Goal: Information Seeking & Learning: Learn about a topic

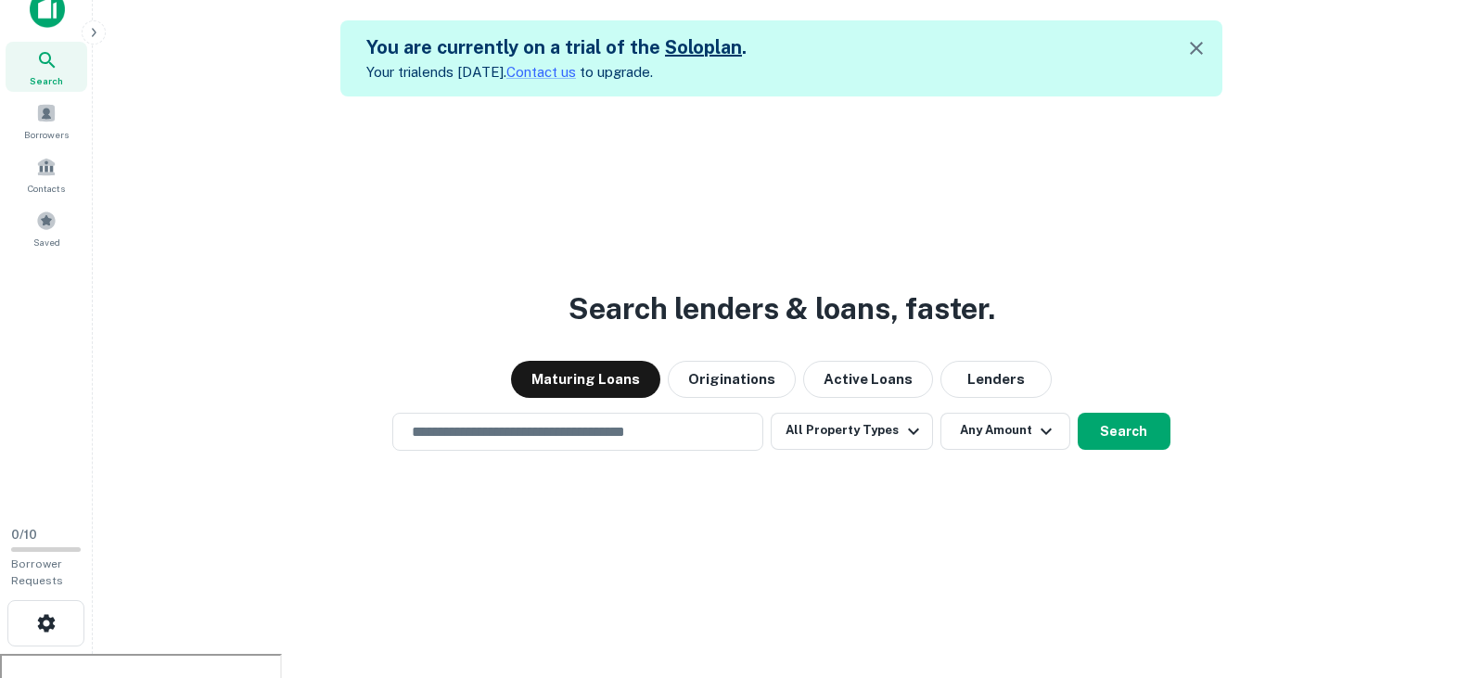
scroll to position [30, 0]
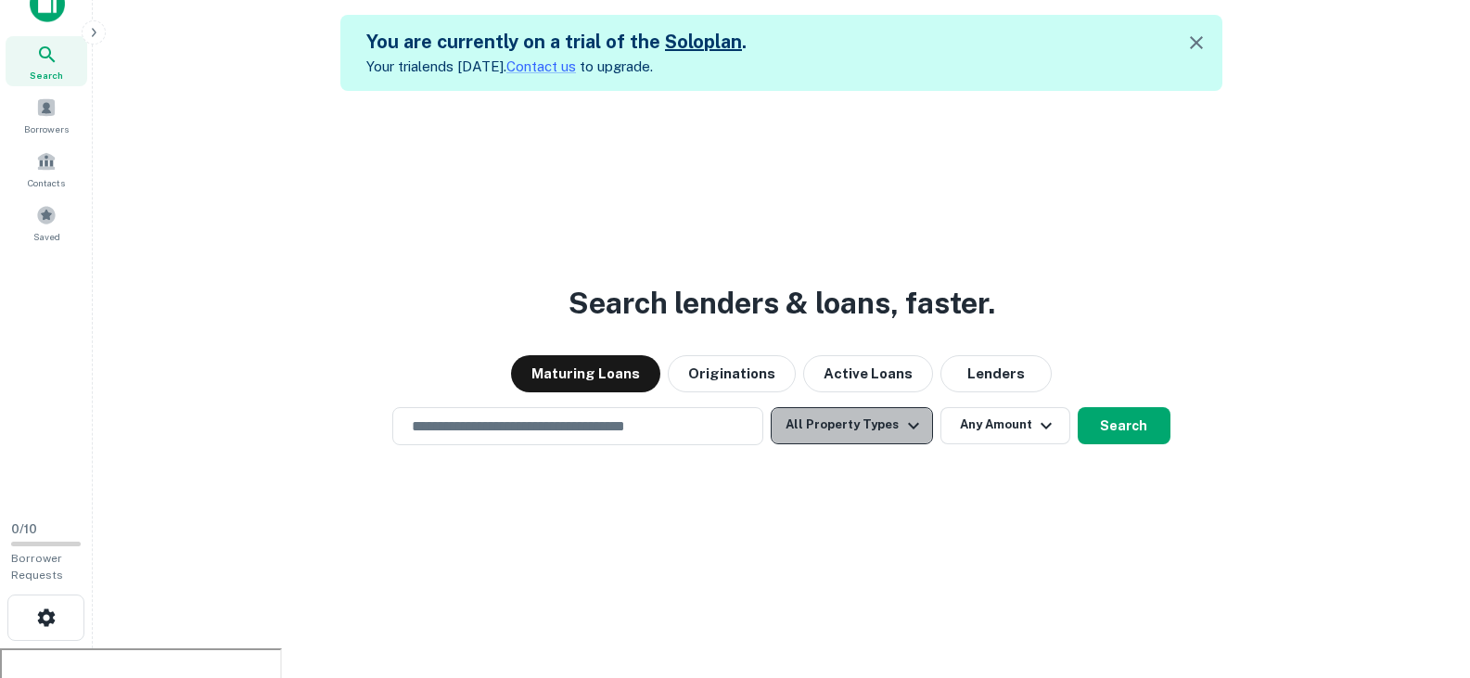
click at [871, 420] on button "All Property Types" at bounding box center [851, 425] width 161 height 37
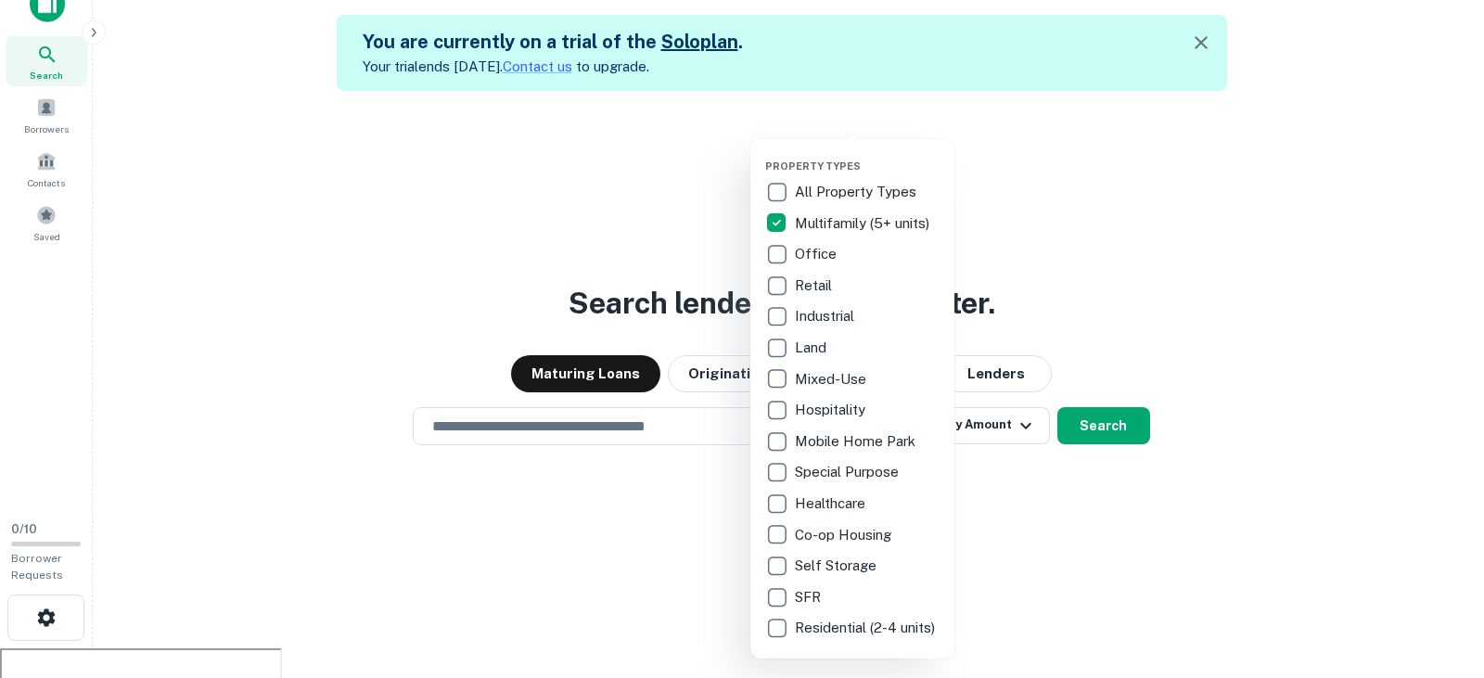
click at [1329, 231] on div at bounding box center [742, 339] width 1484 height 678
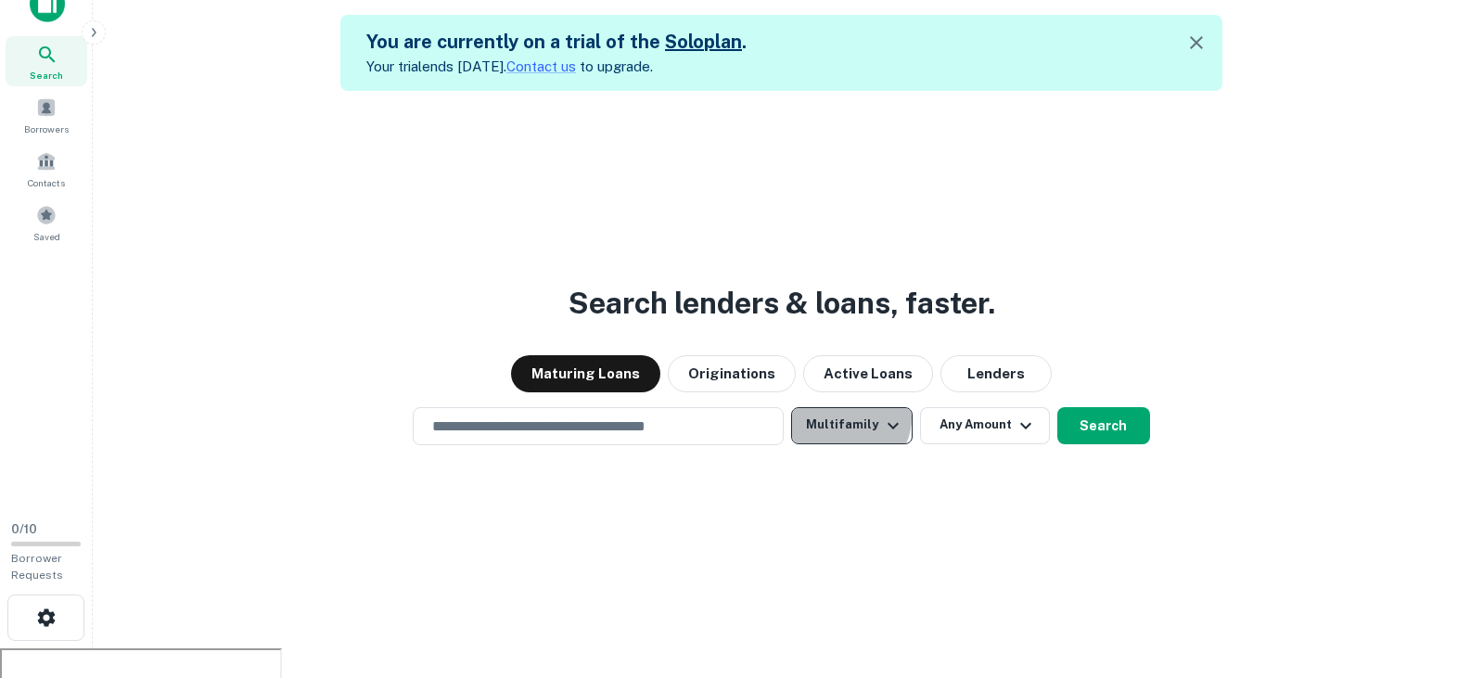
click at [851, 418] on button "Multifamily" at bounding box center [851, 425] width 121 height 37
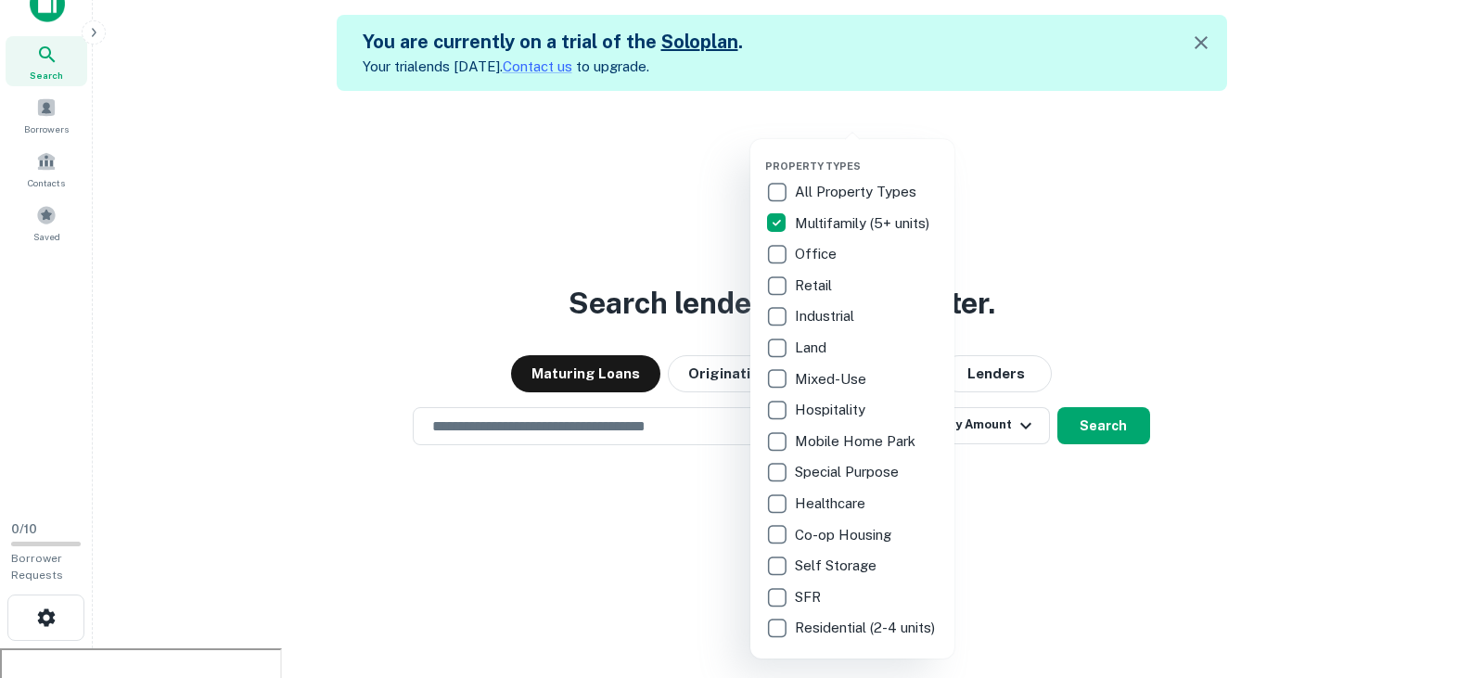
click at [1195, 204] on div at bounding box center [742, 339] width 1484 height 678
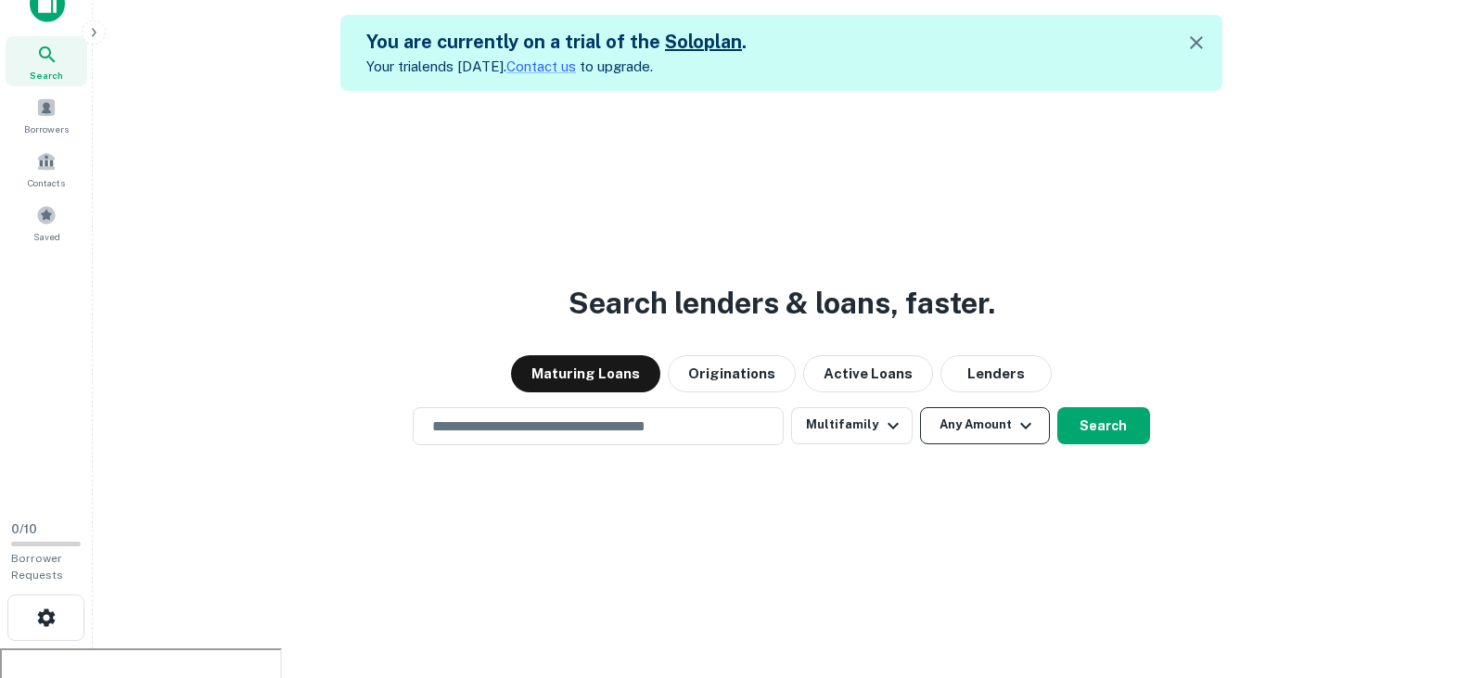
click at [1024, 423] on icon "button" at bounding box center [1026, 426] width 22 height 22
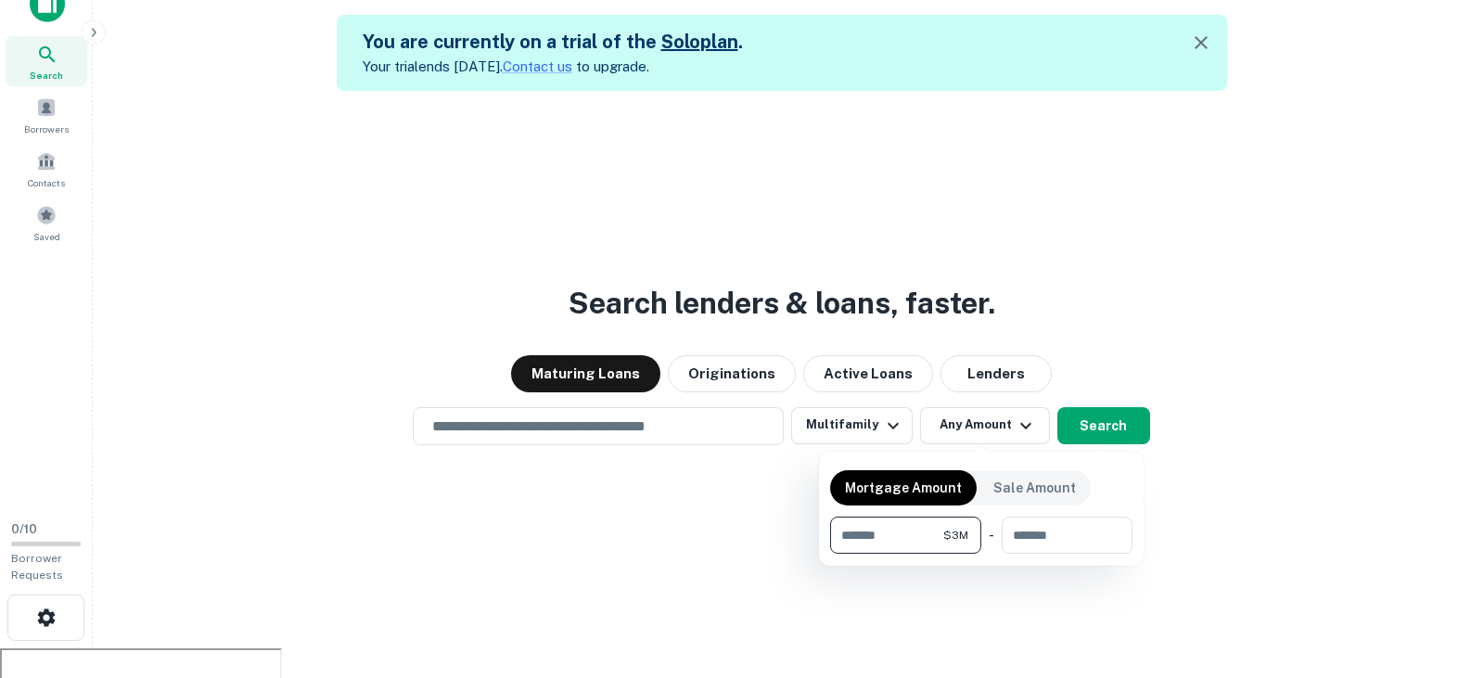
type input "*******"
click at [1140, 223] on div at bounding box center [742, 339] width 1484 height 678
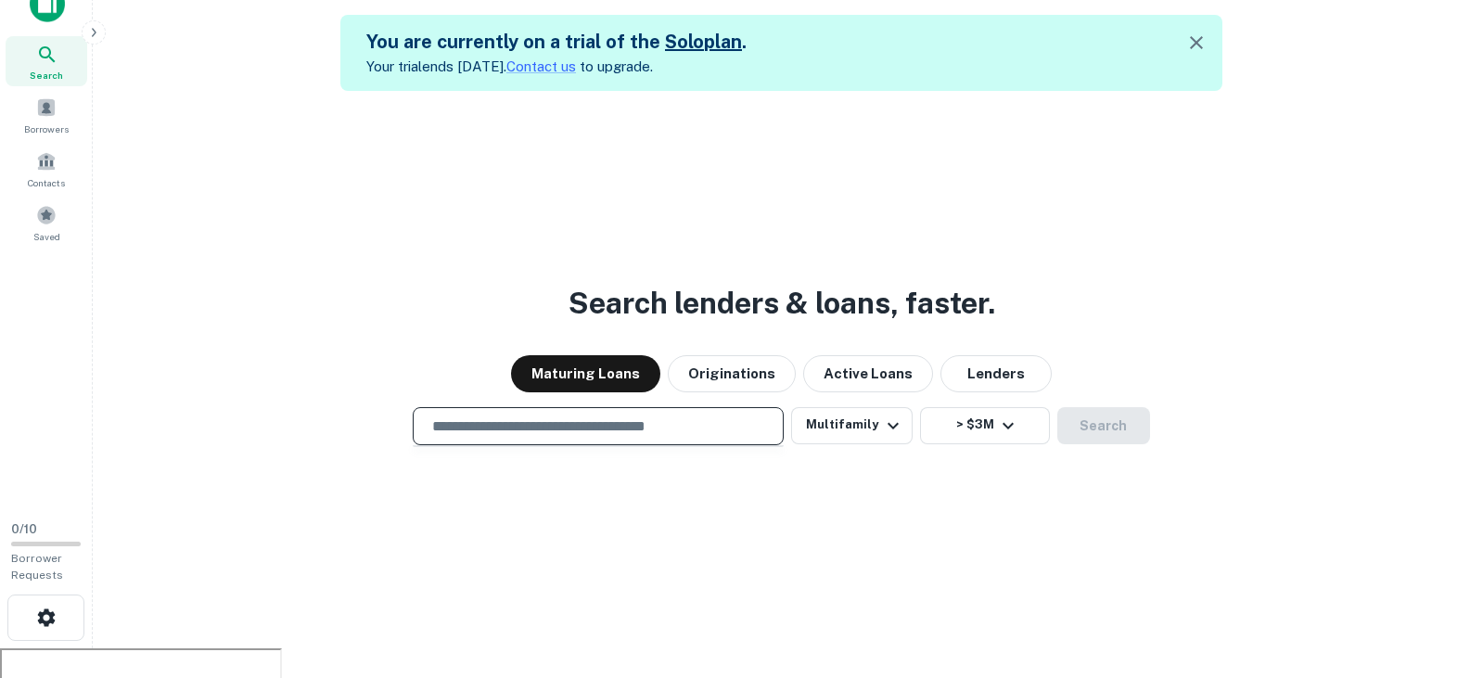
click at [500, 431] on input "text" at bounding box center [598, 426] width 354 height 21
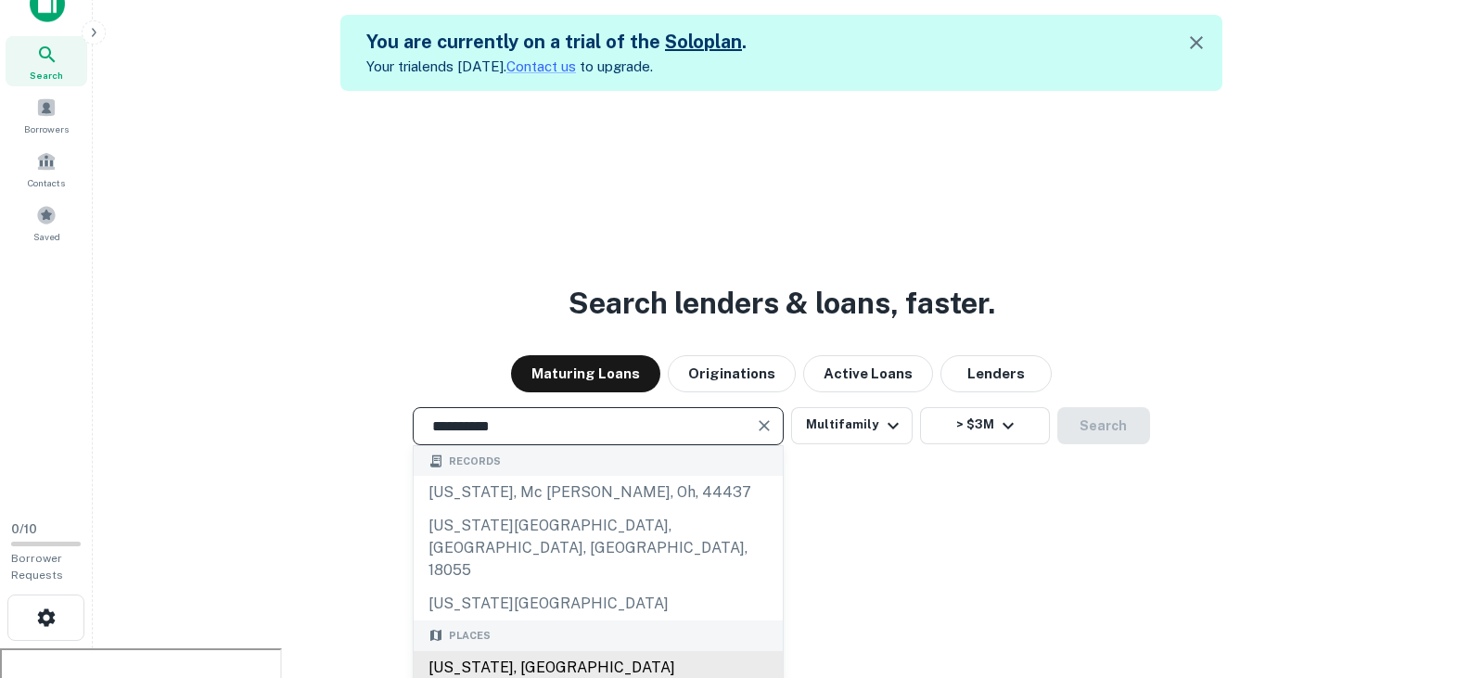
click at [537, 651] on div "[US_STATE], [GEOGRAPHIC_DATA]" at bounding box center [598, 667] width 369 height 33
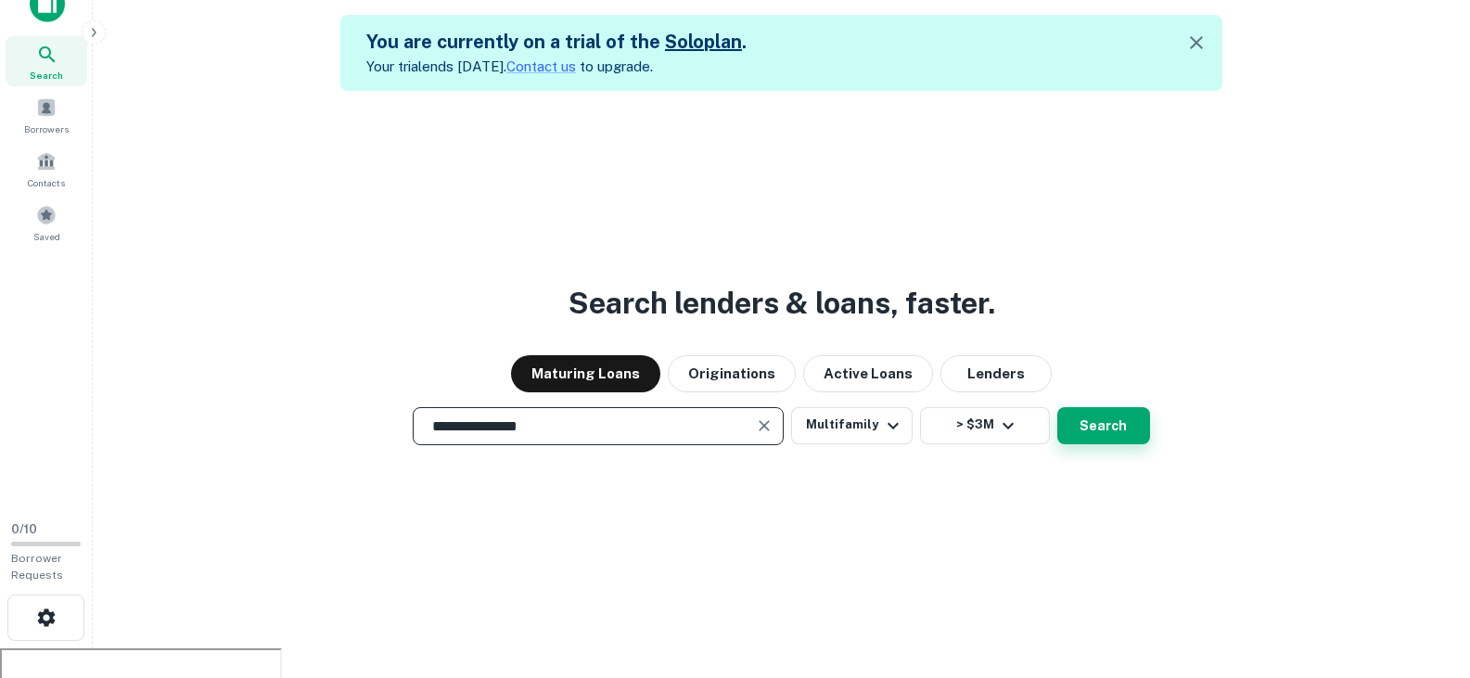
type input "**********"
click at [1085, 431] on button "Search" at bounding box center [1103, 425] width 93 height 37
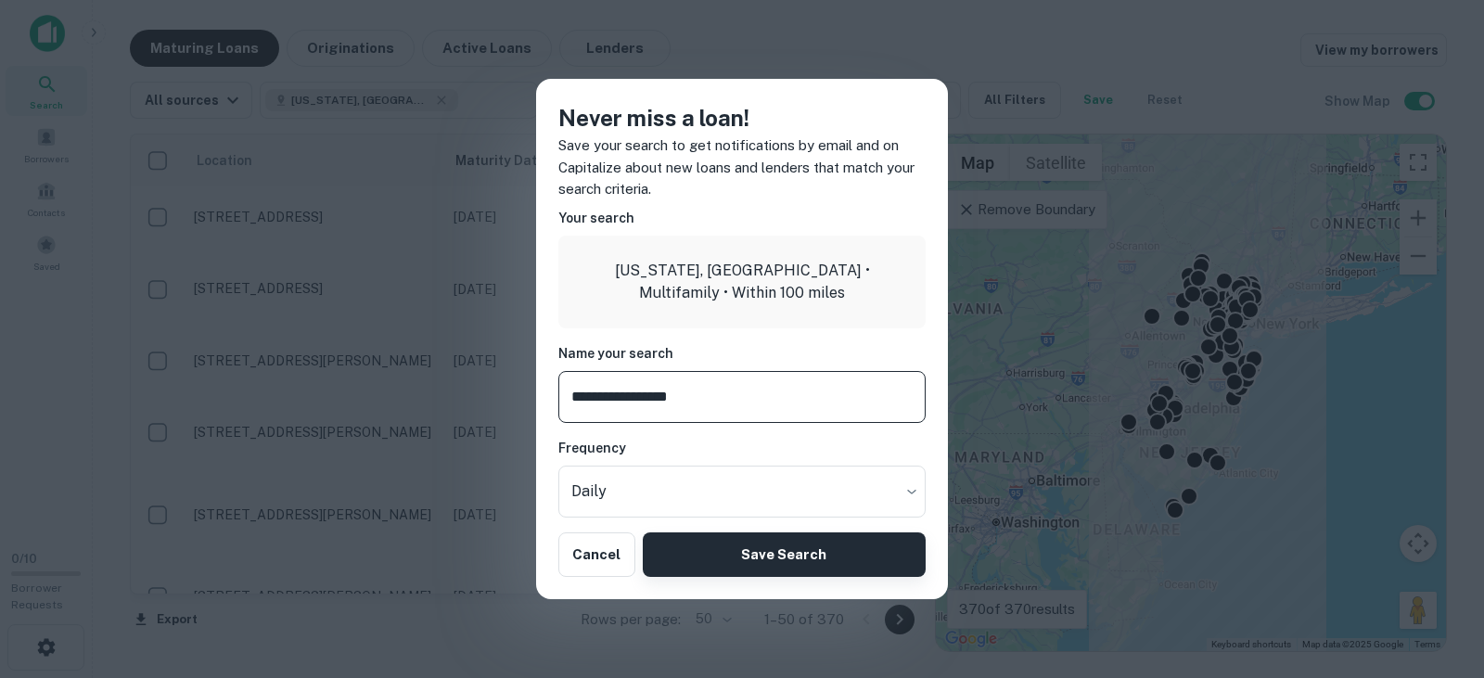
type input "**********"
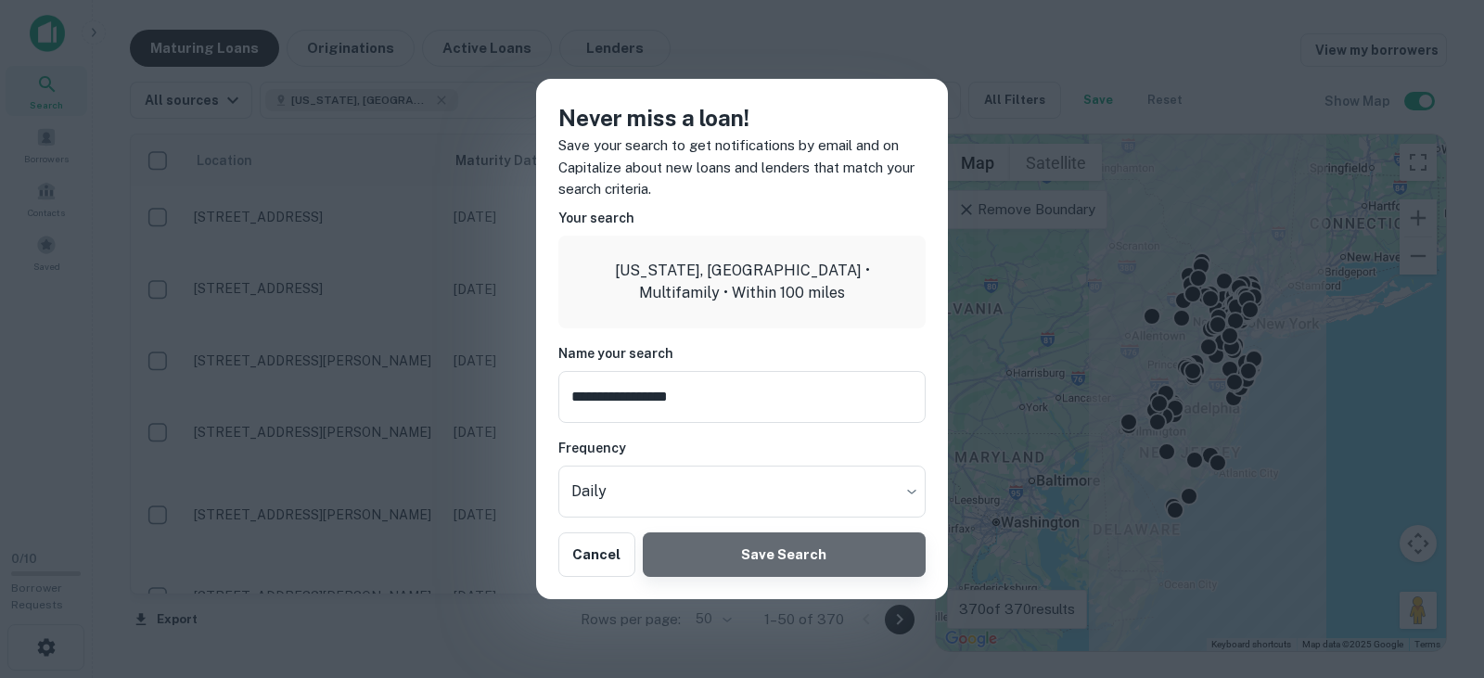
click at [791, 557] on button "Save Search" at bounding box center [784, 554] width 283 height 45
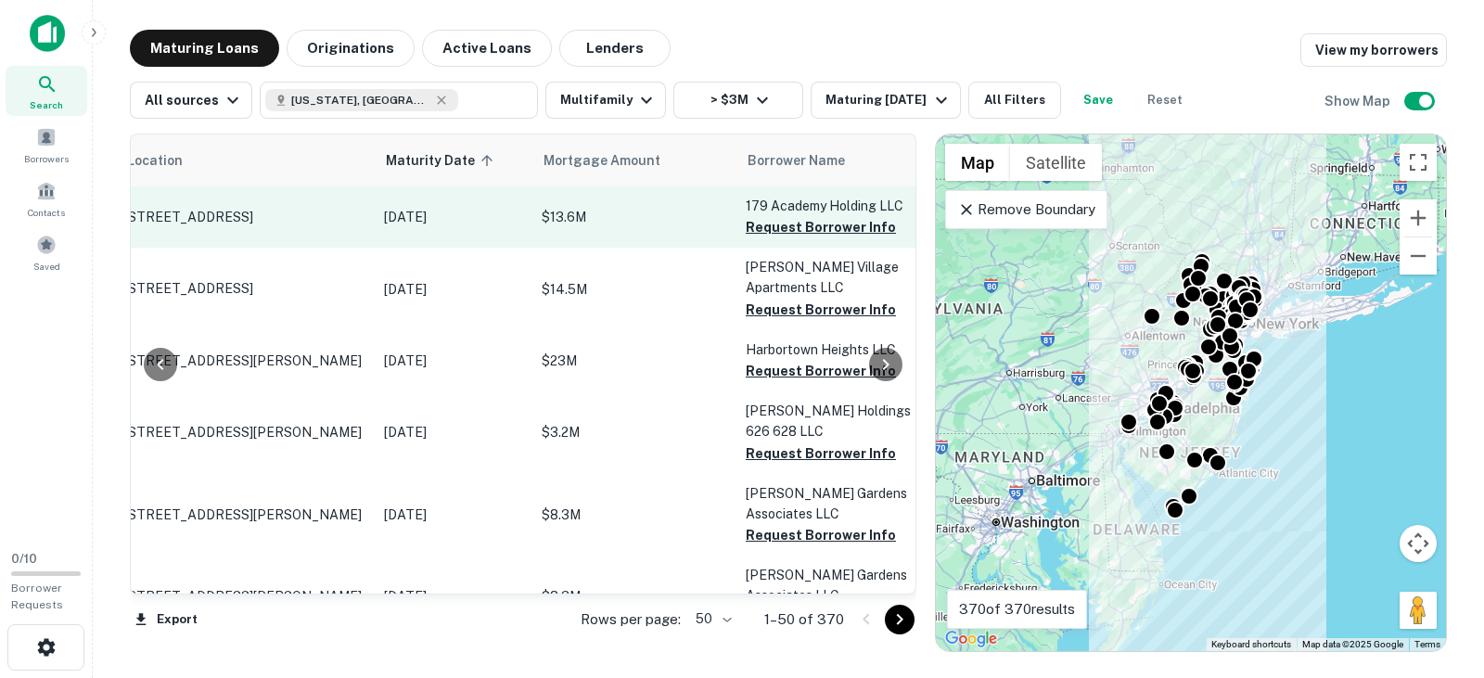
scroll to position [0, 186]
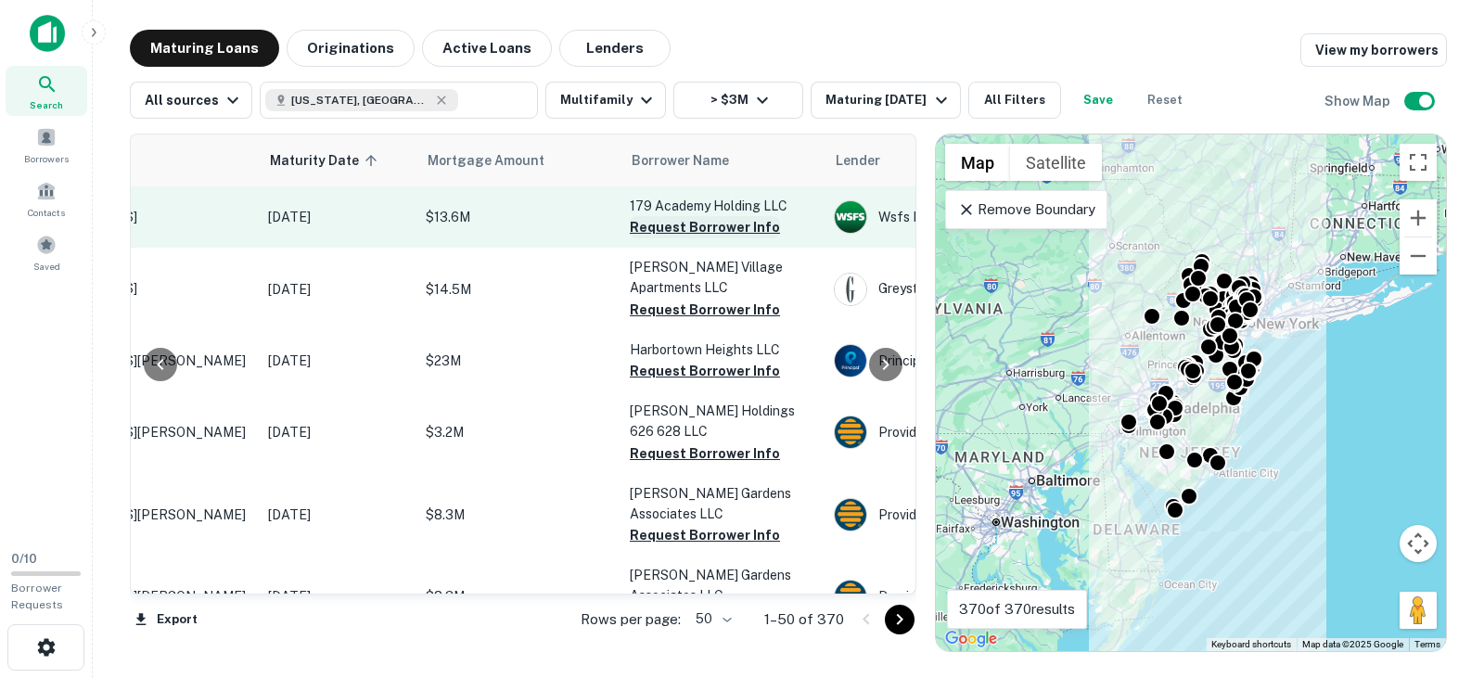
click at [716, 228] on button "Request Borrower Info" at bounding box center [705, 227] width 150 height 22
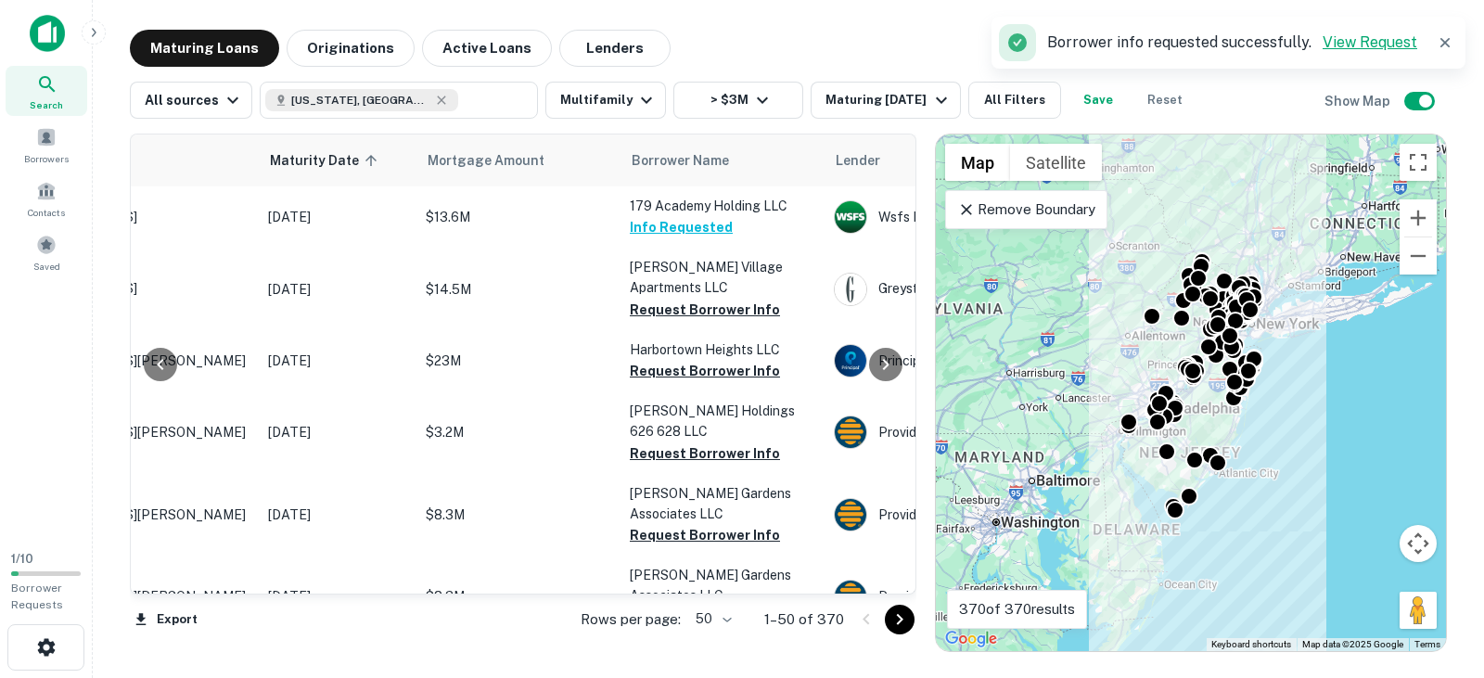
click at [1407, 40] on link "View Request" at bounding box center [1370, 42] width 95 height 18
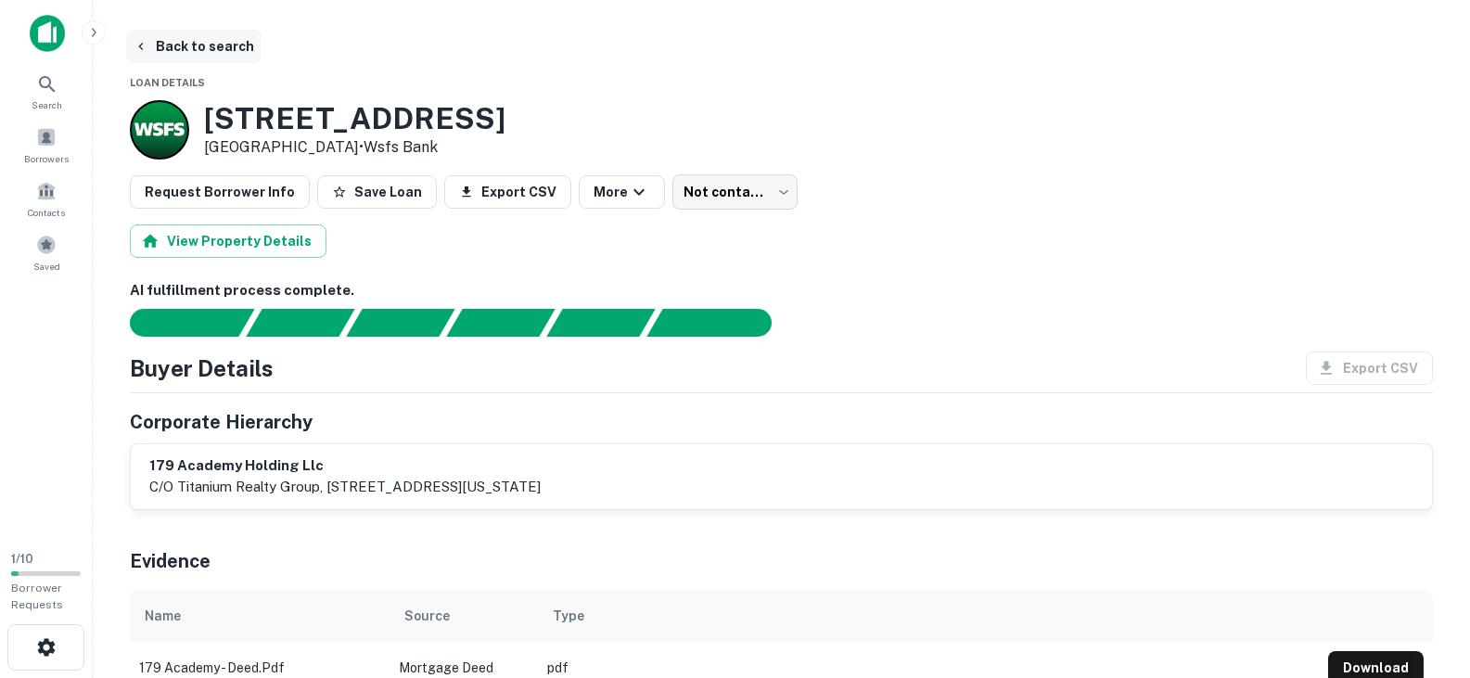
click at [157, 46] on button "Back to search" at bounding box center [193, 46] width 135 height 33
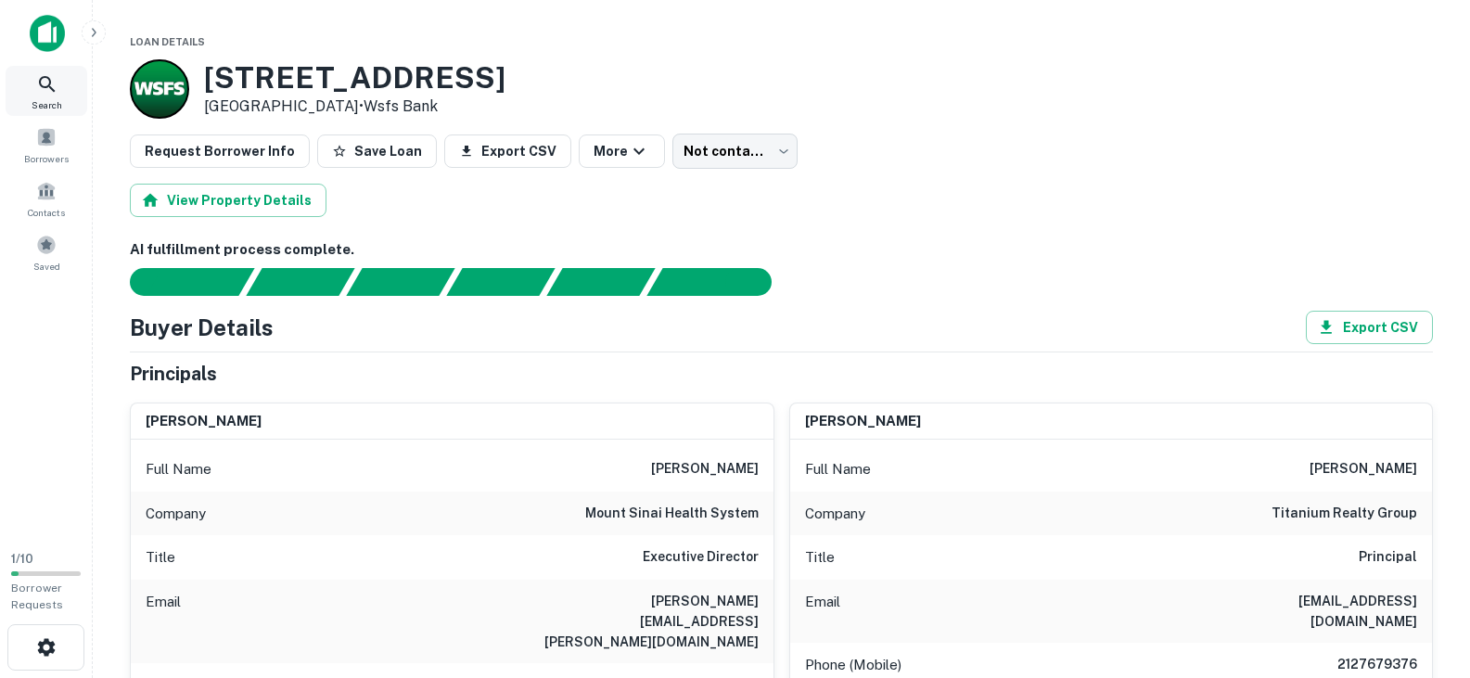
click at [60, 83] on div "Search" at bounding box center [47, 91] width 82 height 50
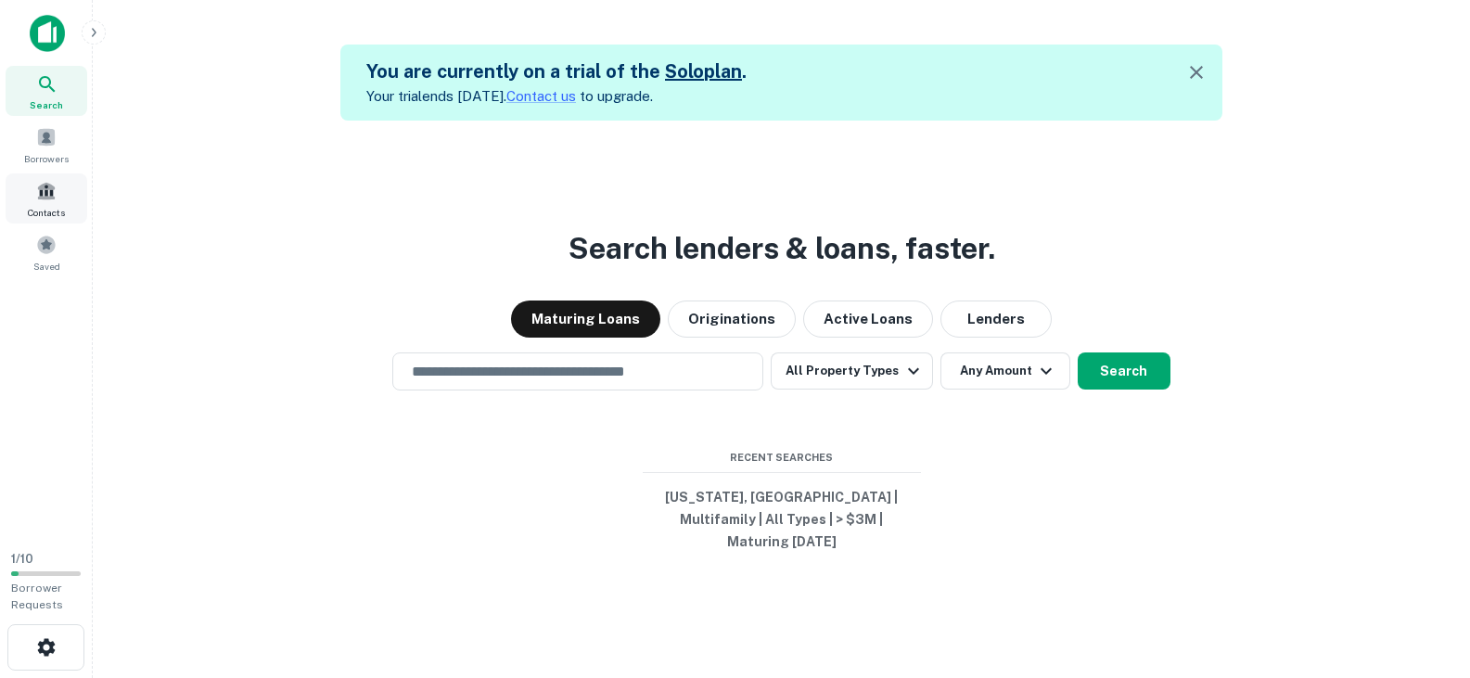
click at [46, 199] on span at bounding box center [46, 191] width 20 height 20
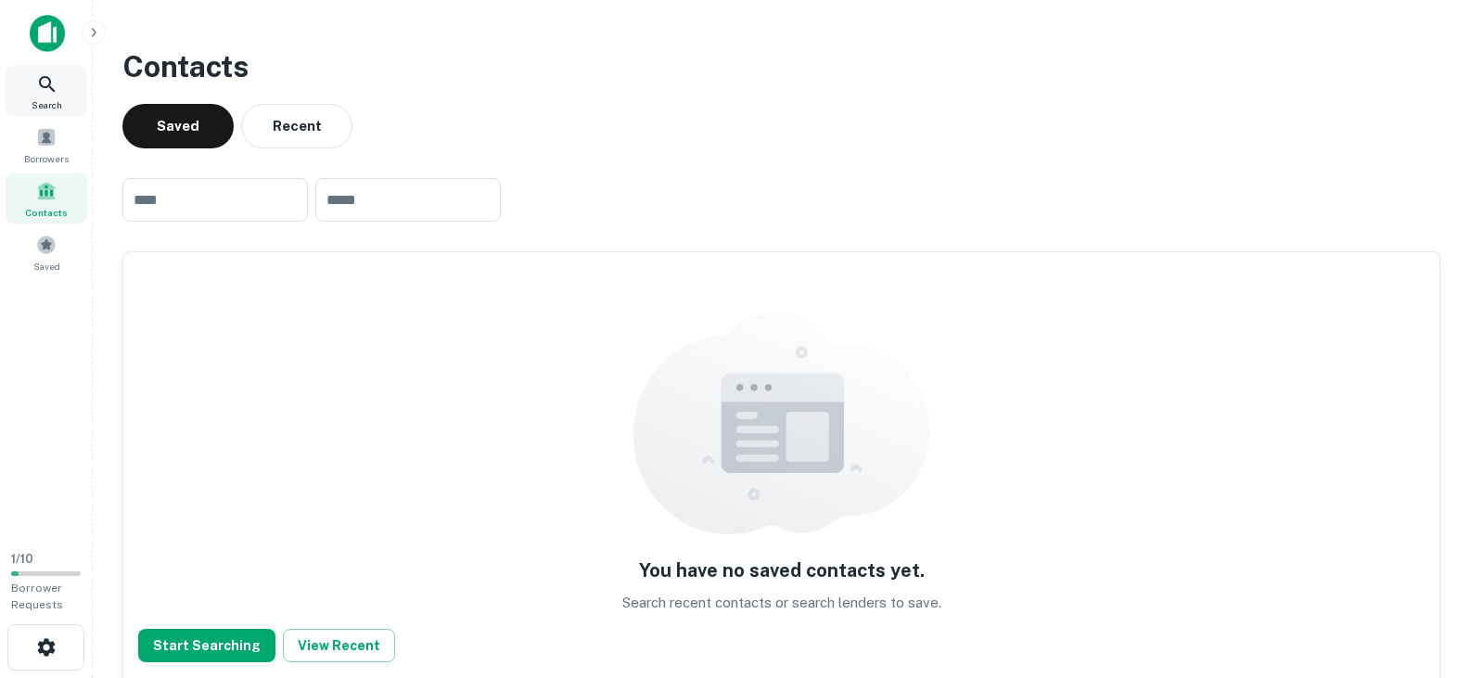
click at [54, 100] on span "Search" at bounding box center [47, 104] width 31 height 15
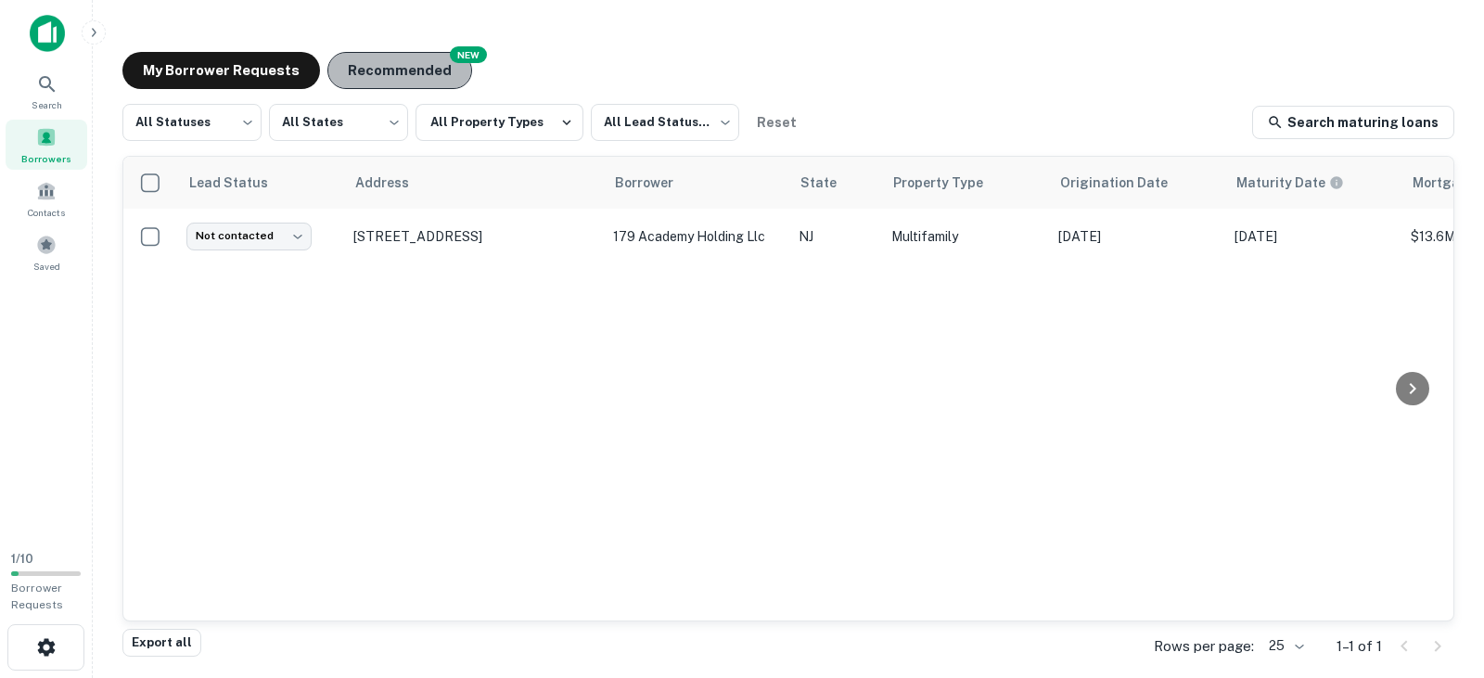
click at [441, 67] on button "Recommended" at bounding box center [399, 70] width 145 height 37
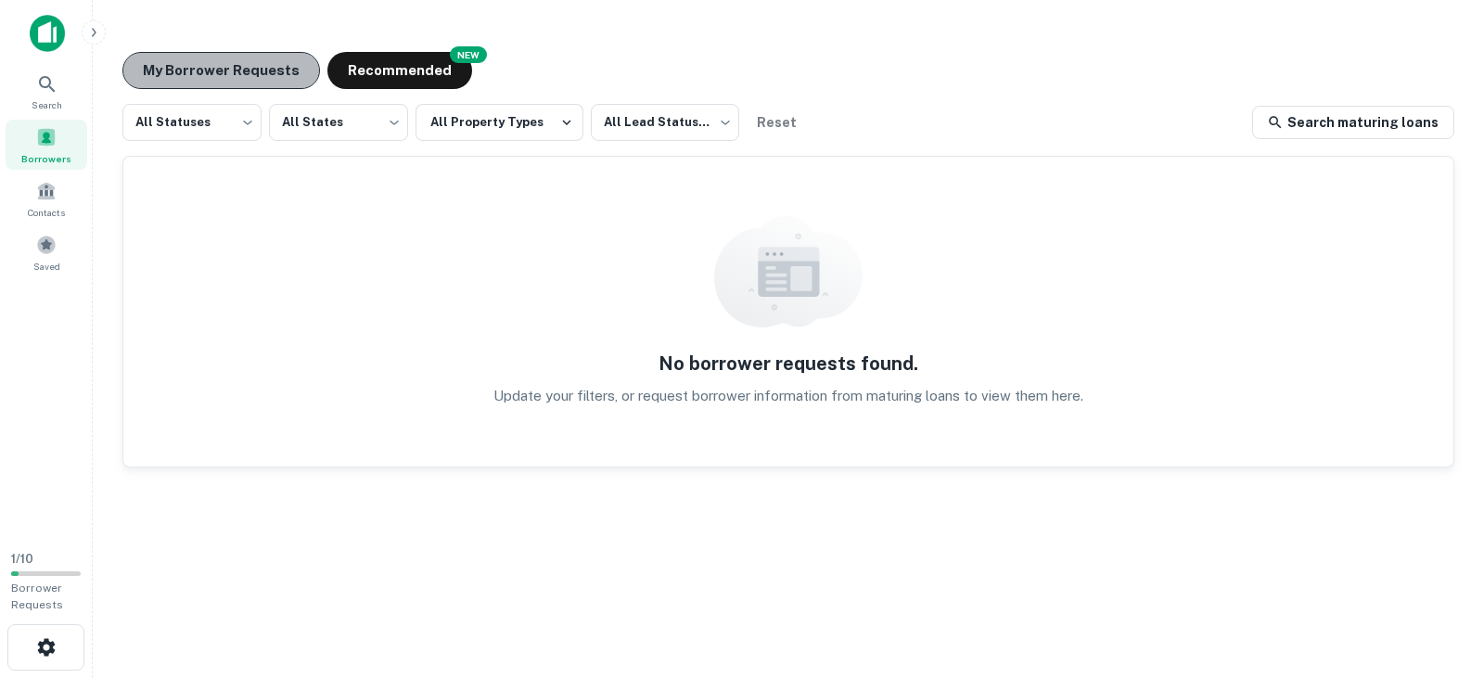
click at [265, 58] on button "My Borrower Requests" at bounding box center [221, 70] width 198 height 37
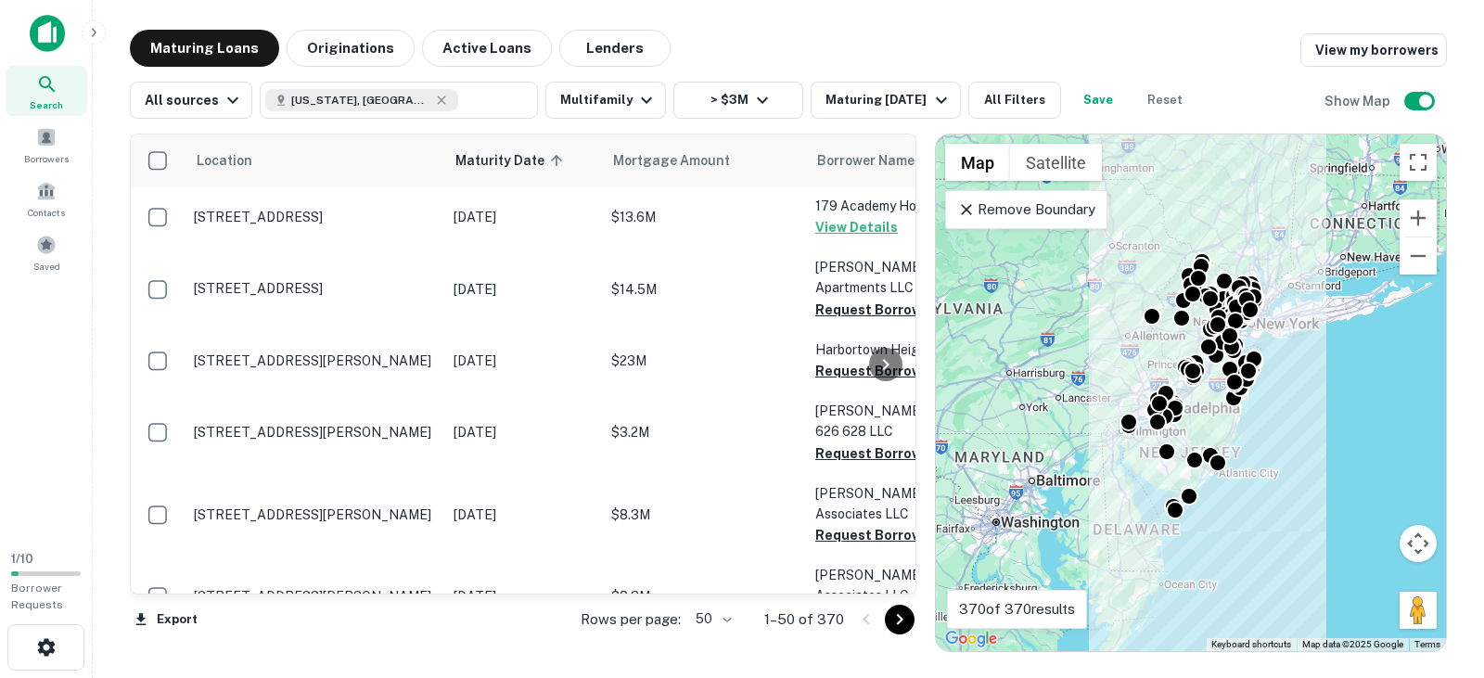
click at [62, 31] on img at bounding box center [47, 33] width 35 height 37
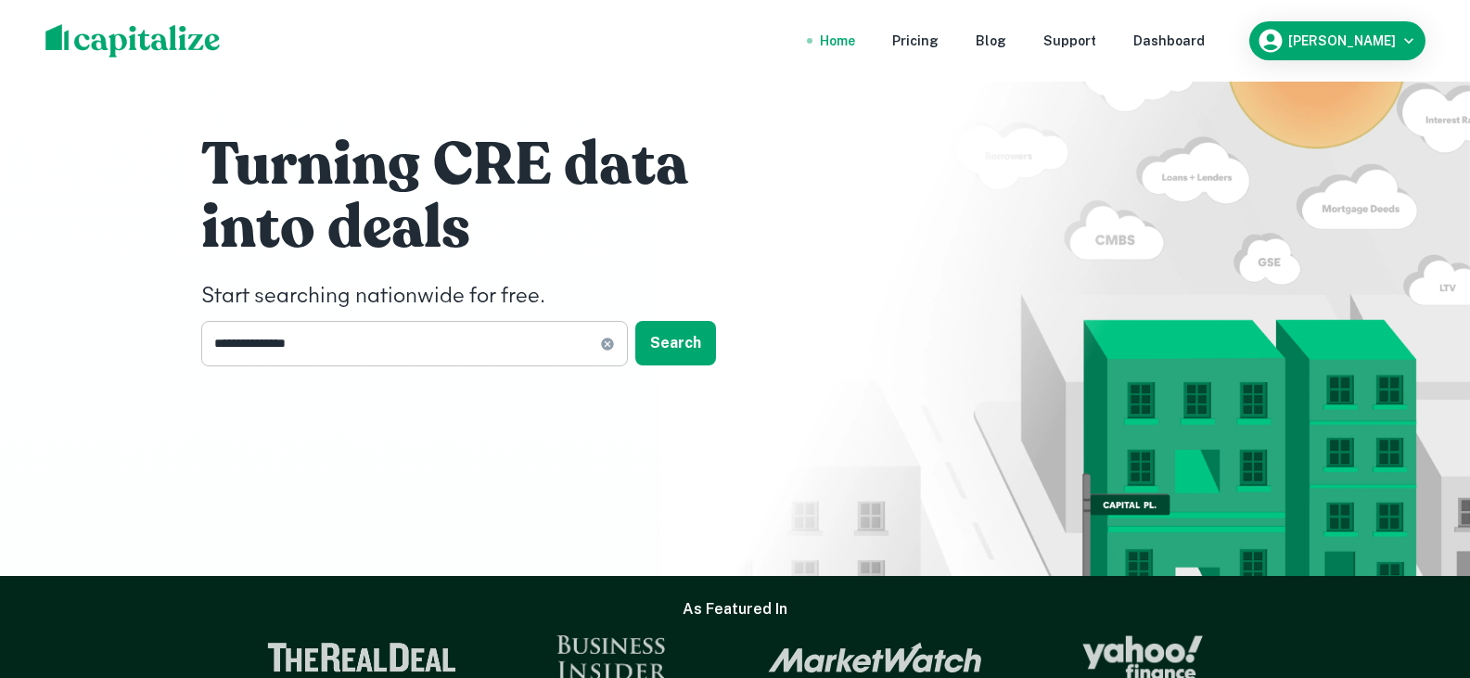
click at [606, 348] on icon at bounding box center [607, 344] width 12 height 12
click at [69, 164] on div "Turning CRE data into deals Start searching nationwide for free. ​ Search" at bounding box center [735, 288] width 1470 height 576
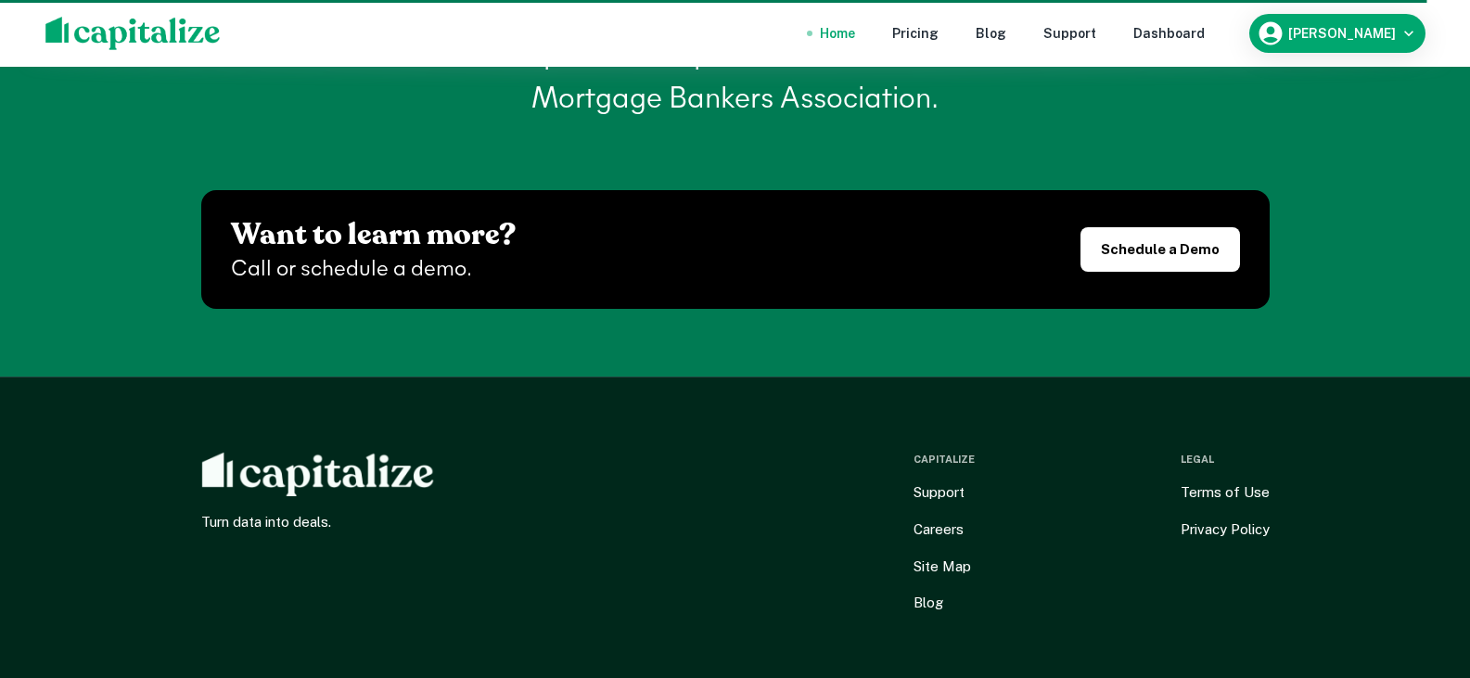
scroll to position [7560, 0]
